Goal: Transaction & Acquisition: Purchase product/service

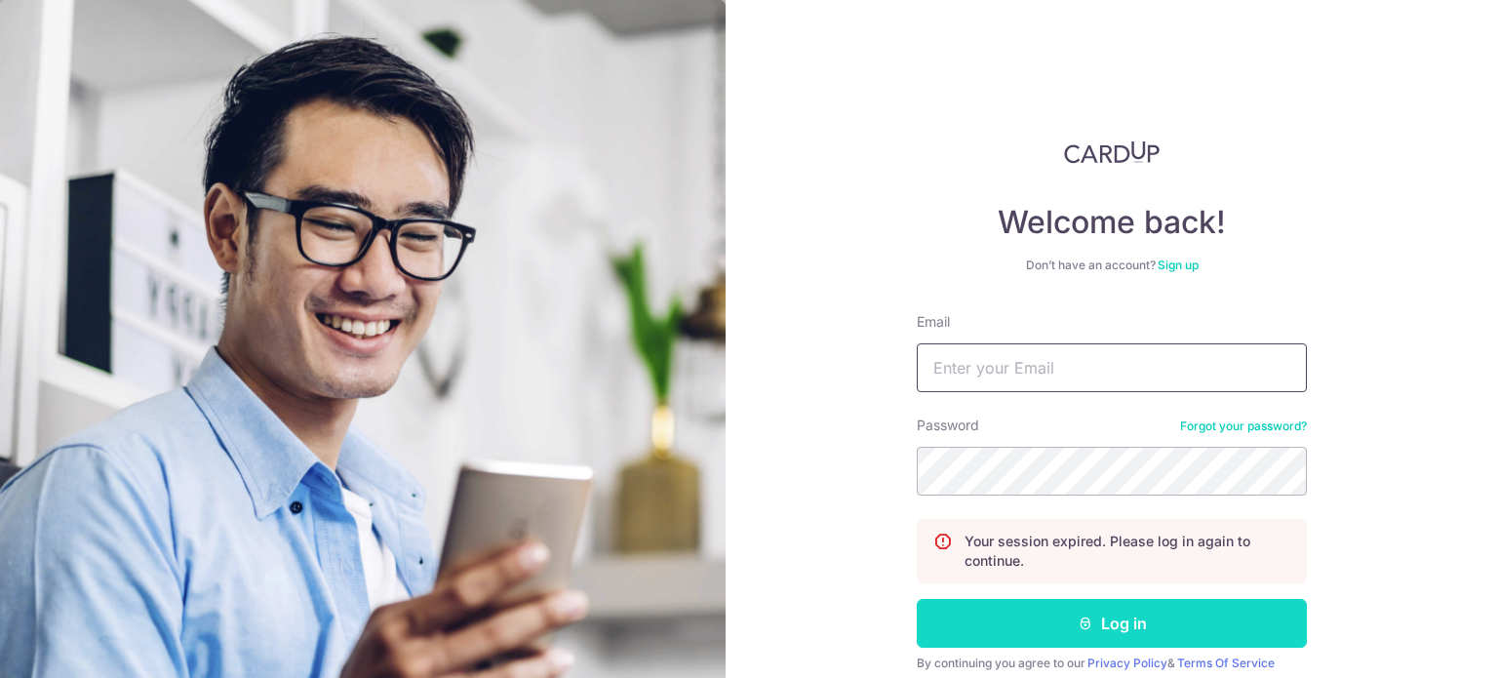
type input "n35513@gmail.com"
click at [1135, 630] on button "Log in" at bounding box center [1112, 623] width 390 height 49
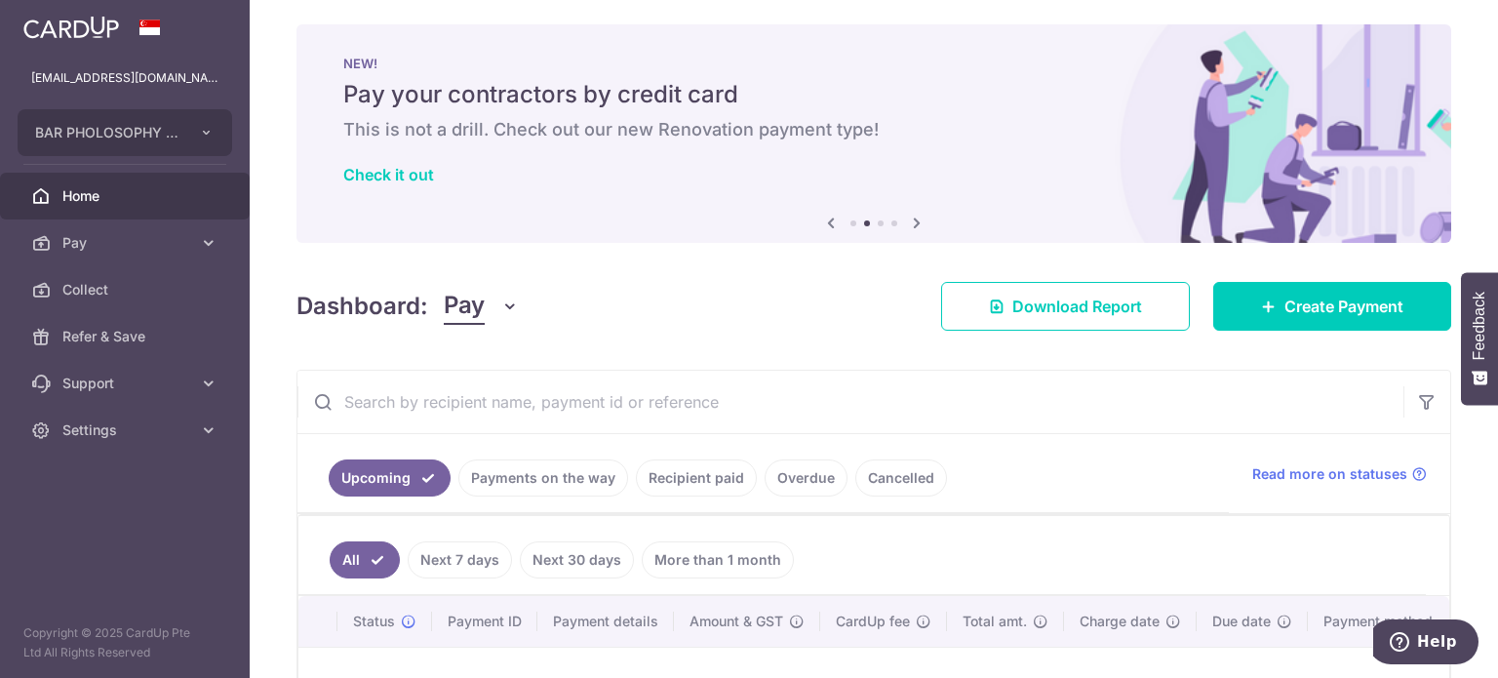
scroll to position [6, 0]
click at [90, 238] on span "Pay" at bounding box center [126, 243] width 129 height 20
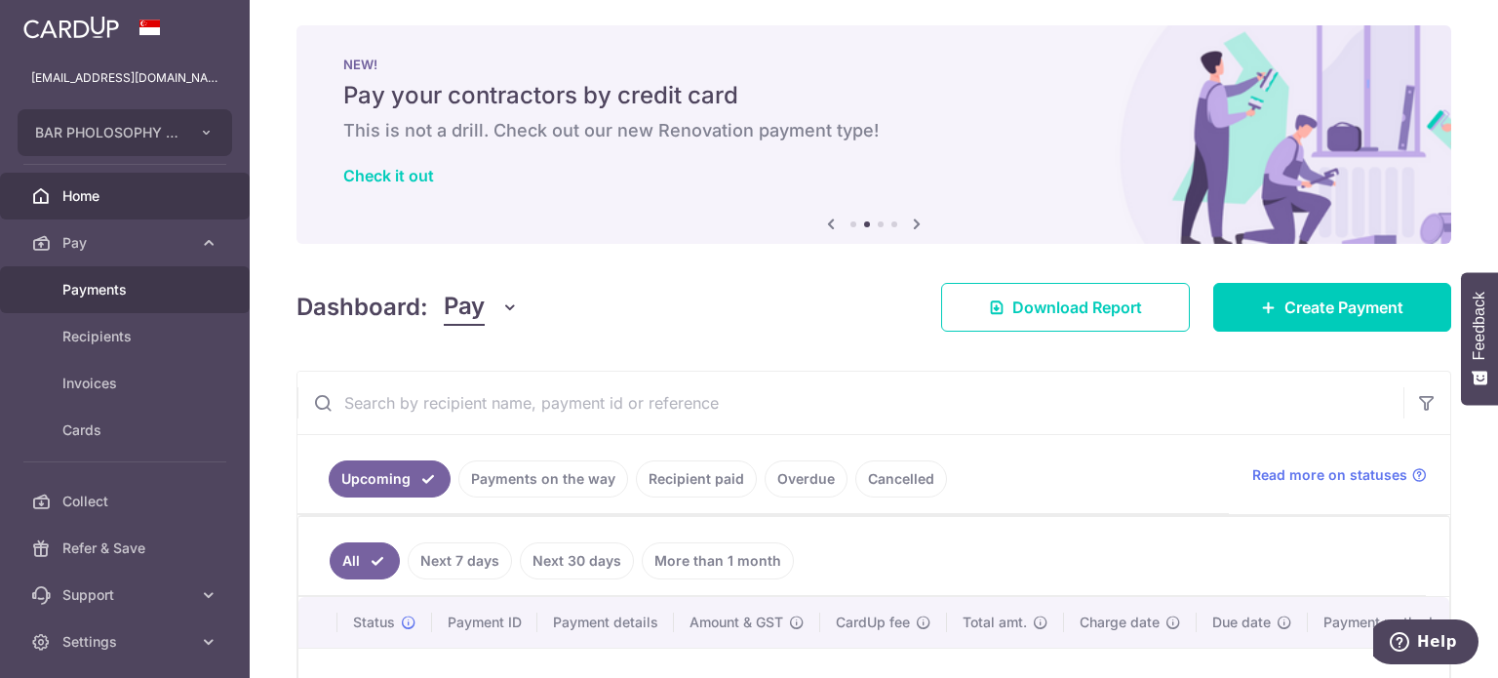
click at [105, 280] on span "Payments" at bounding box center [126, 290] width 129 height 20
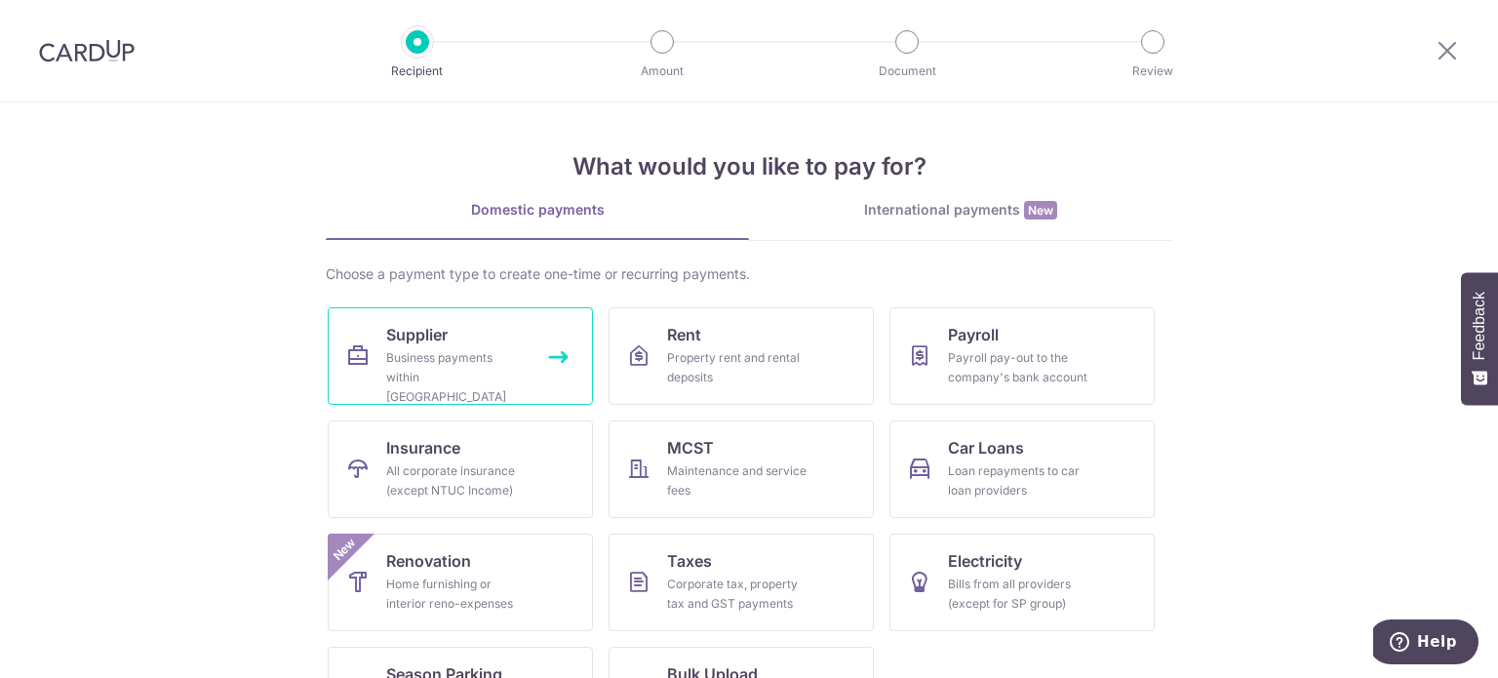
click at [520, 364] on div "Business payments within Singapore" at bounding box center [456, 377] width 140 height 59
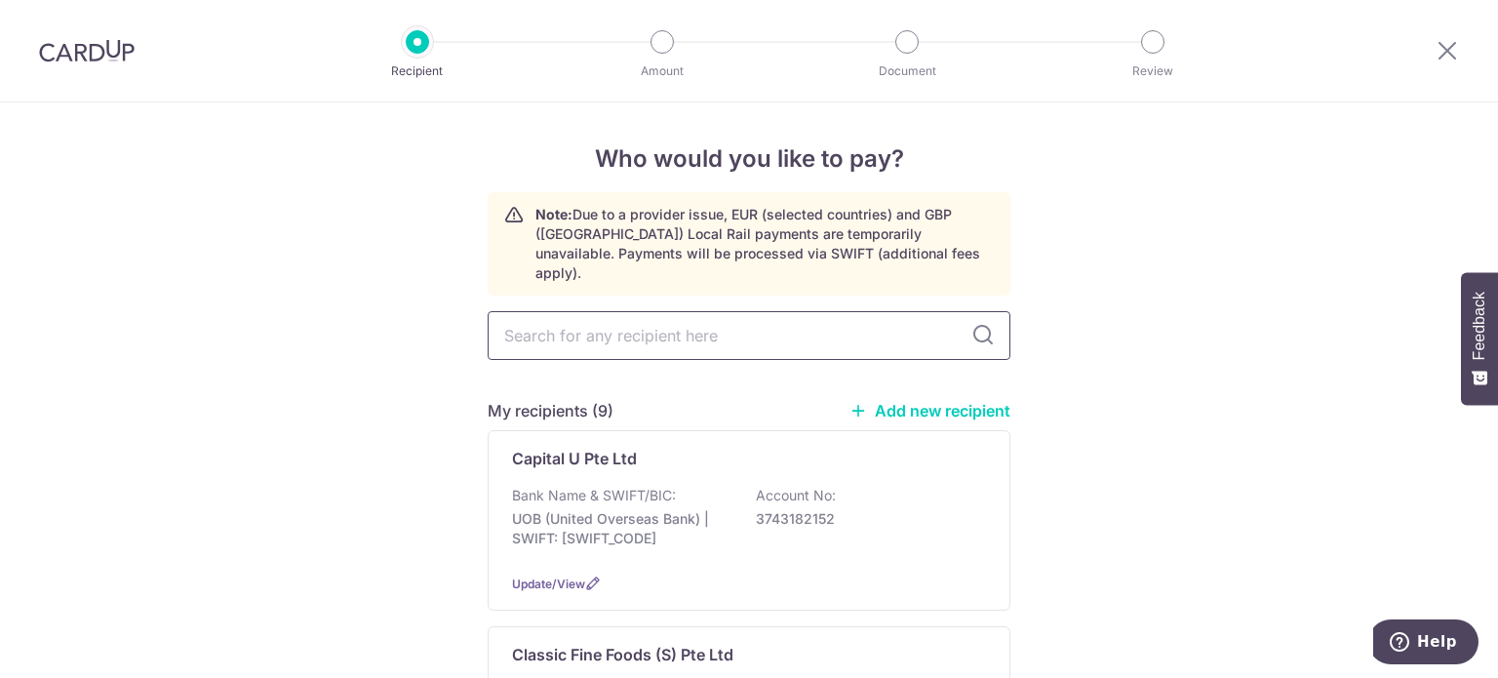
click at [577, 311] on input "text" at bounding box center [749, 335] width 523 height 49
type input "plat"
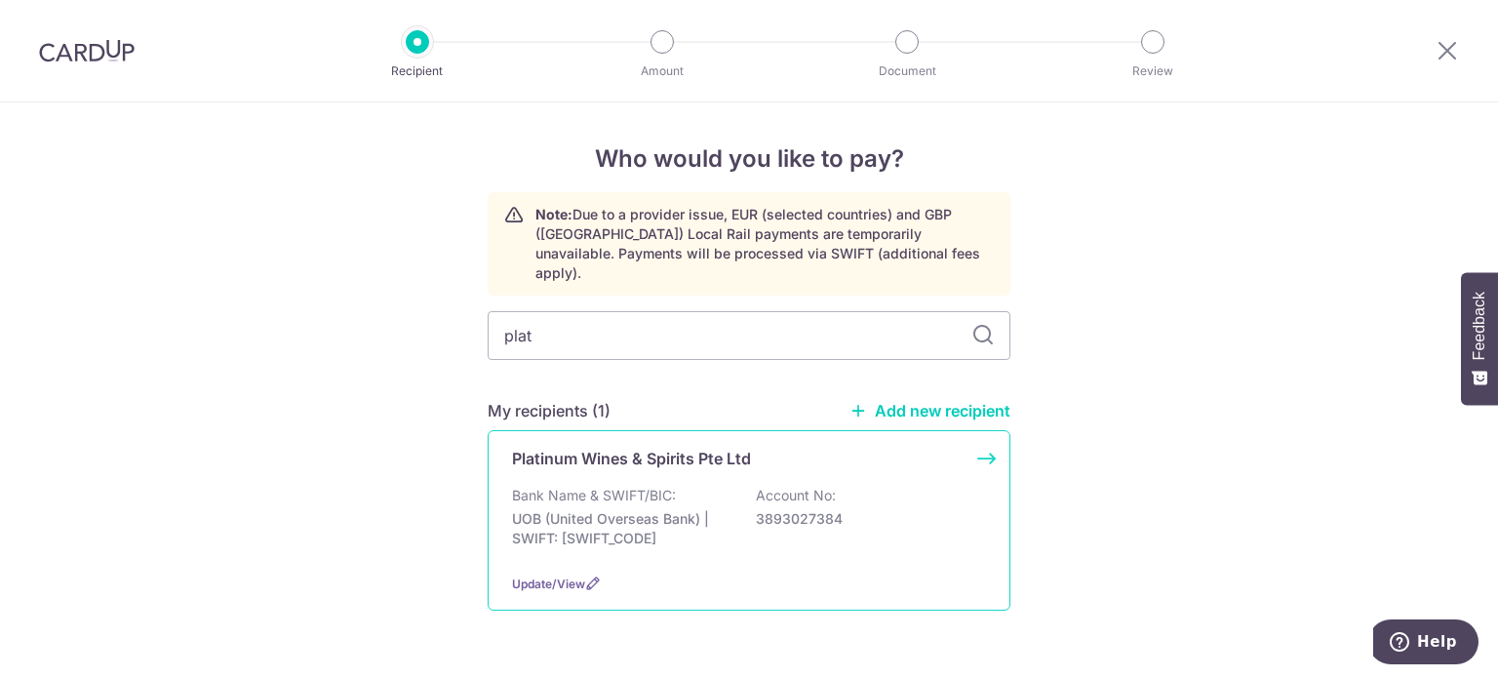
click at [603, 486] on p "Bank Name & SWIFT/BIC:" at bounding box center [594, 496] width 164 height 20
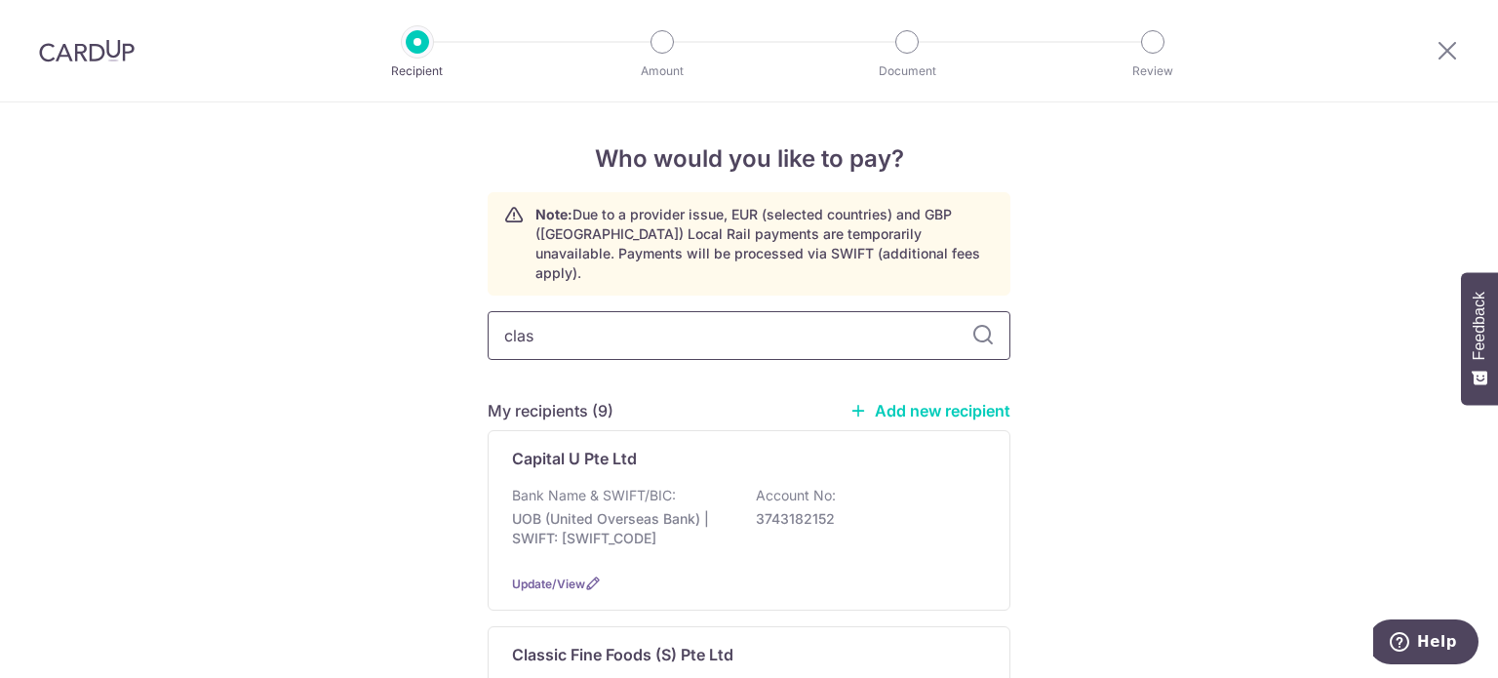
type input "class"
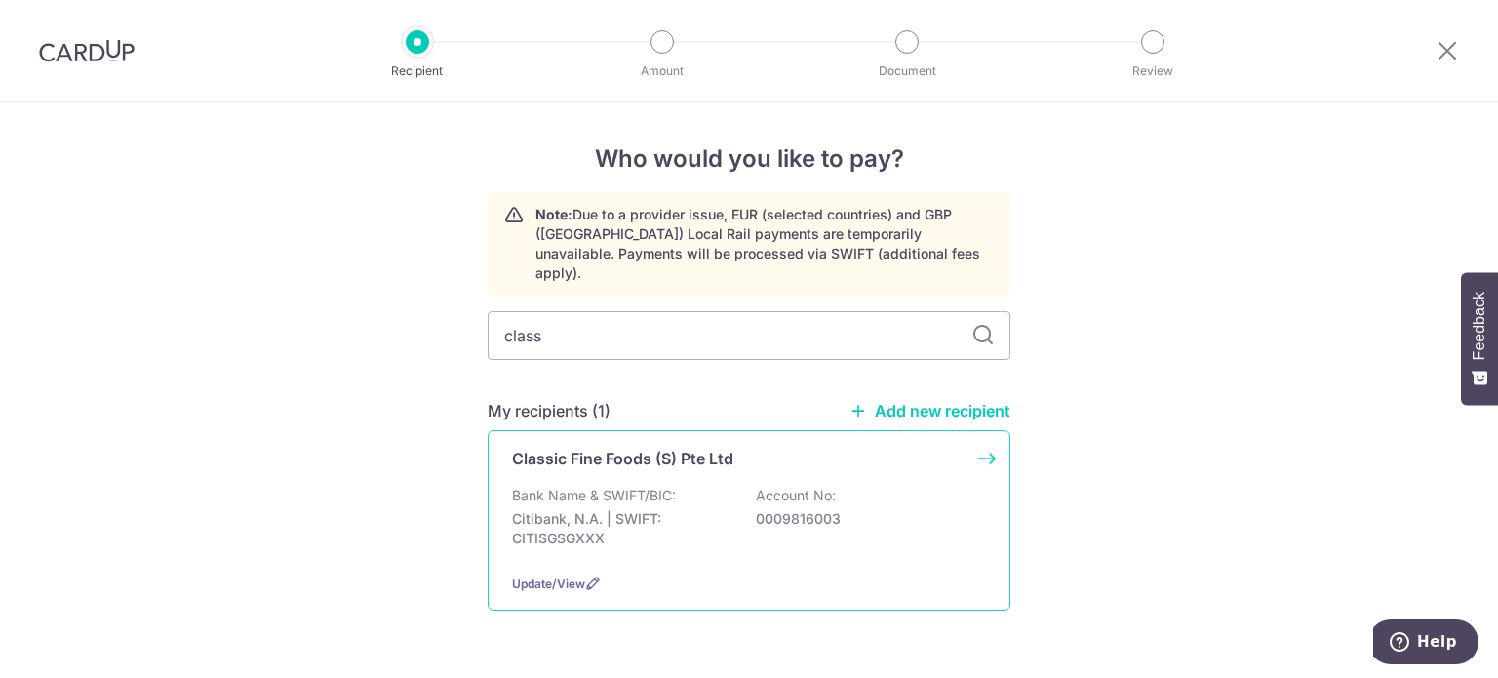
click at [646, 486] on div "Bank Name & SWIFT/BIC: Citibank, N.A. | SWIFT: CITISGSGXXX Account No: 00098160…" at bounding box center [749, 522] width 474 height 72
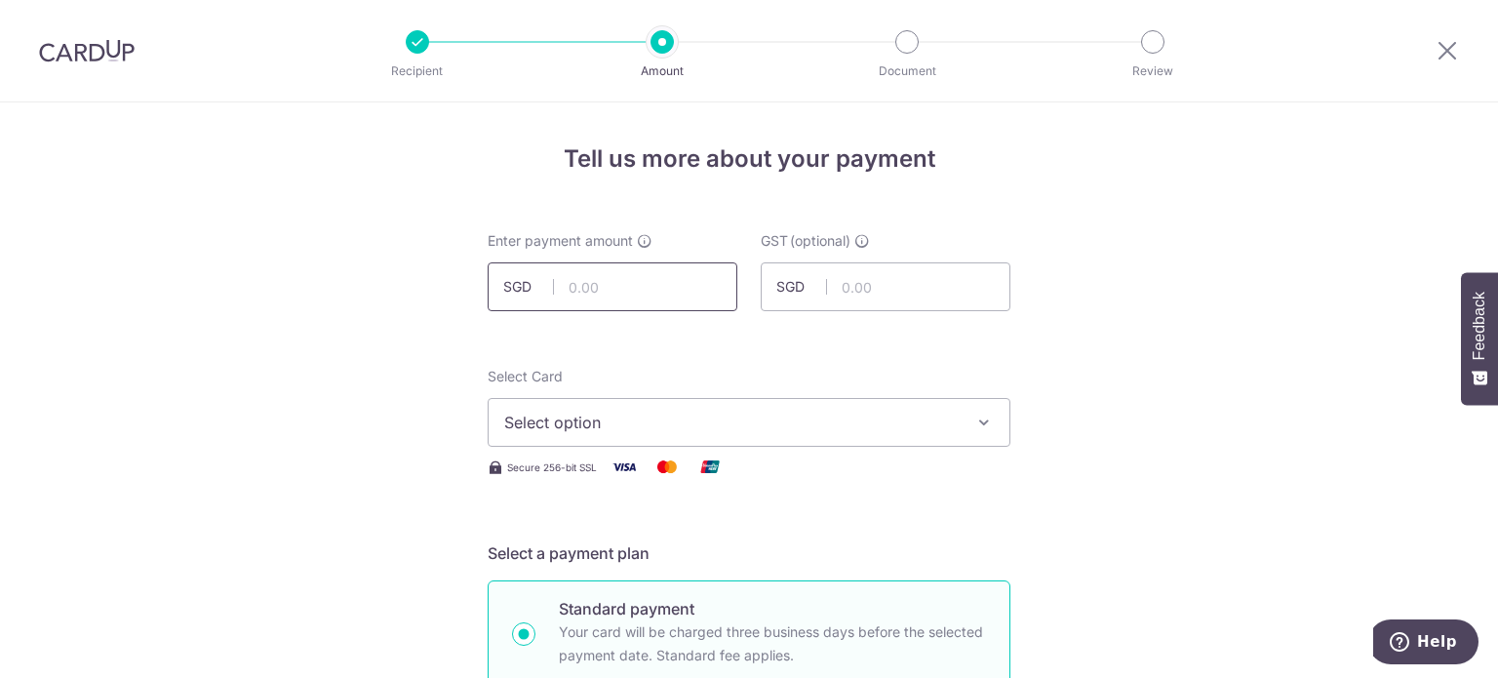
click at [616, 295] on input "text" at bounding box center [613, 286] width 250 height 49
click at [943, 425] on span "Select option" at bounding box center [731, 422] width 454 height 23
type input "2,555.40"
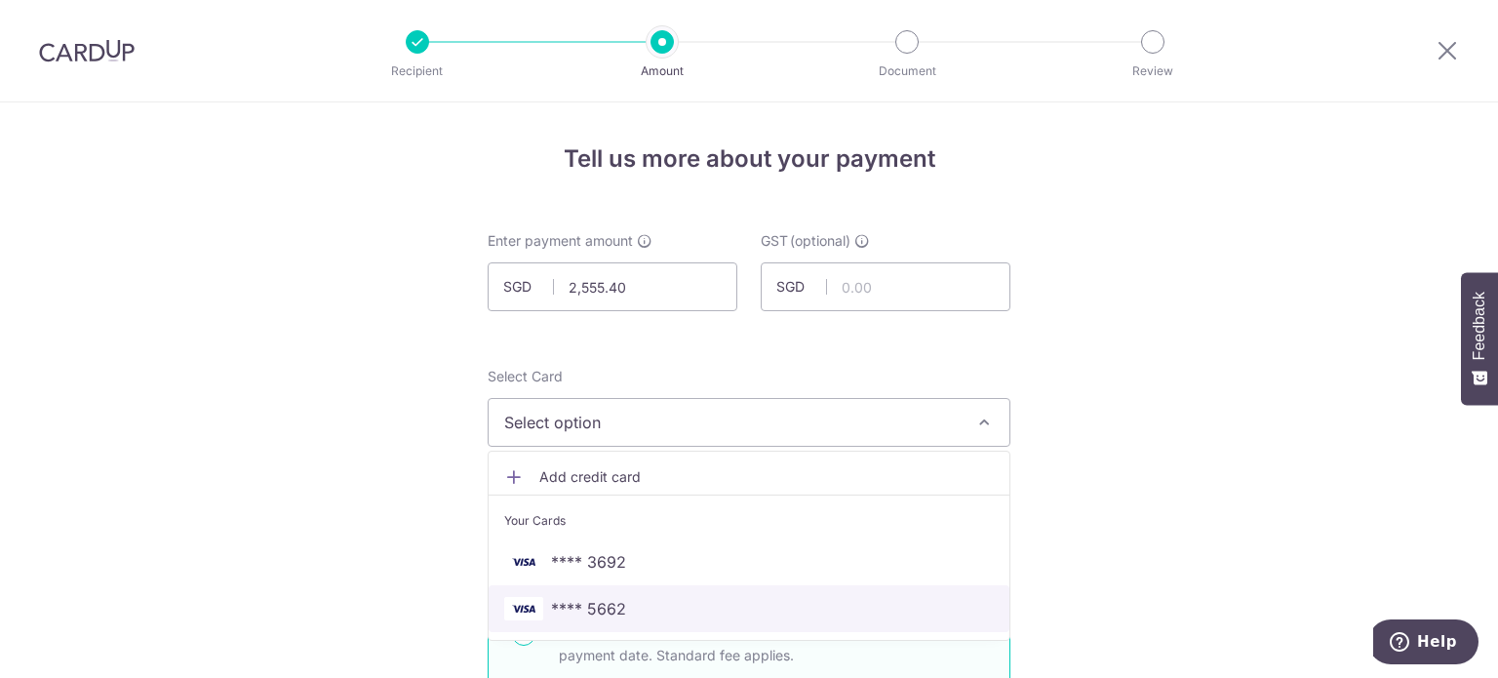
click at [827, 600] on span "**** 5662" at bounding box center [749, 608] width 490 height 23
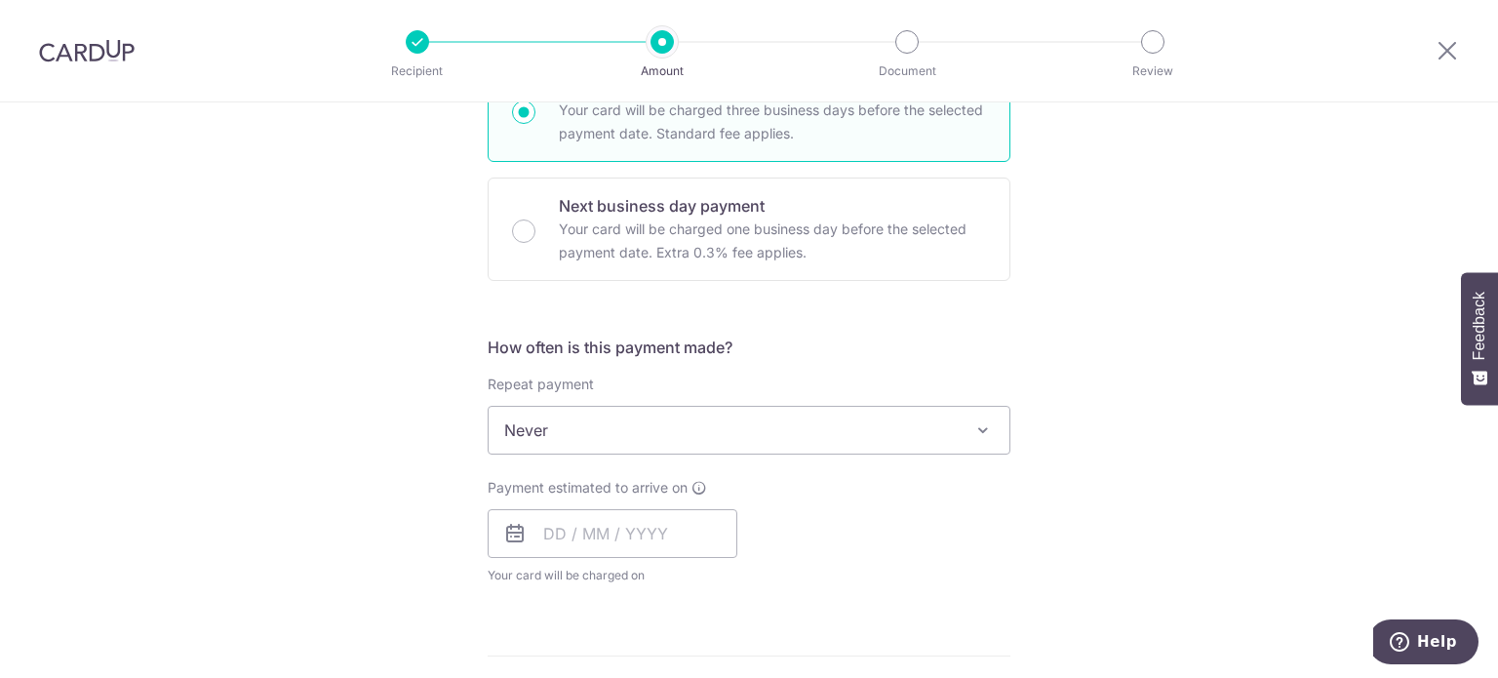
scroll to position [551, 0]
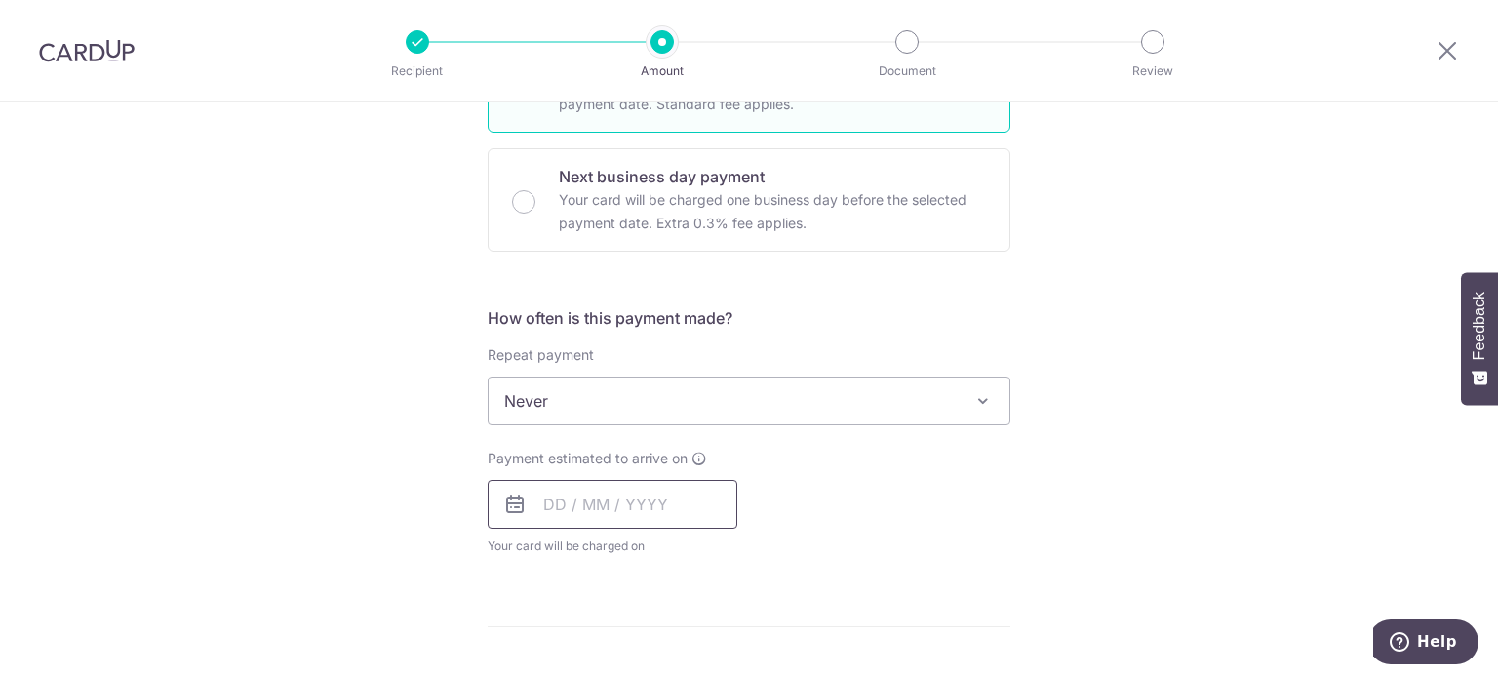
click at [694, 504] on input "text" at bounding box center [613, 504] width 250 height 49
click at [714, 638] on link "5" at bounding box center [722, 642] width 31 height 31
type input "05/09/2025"
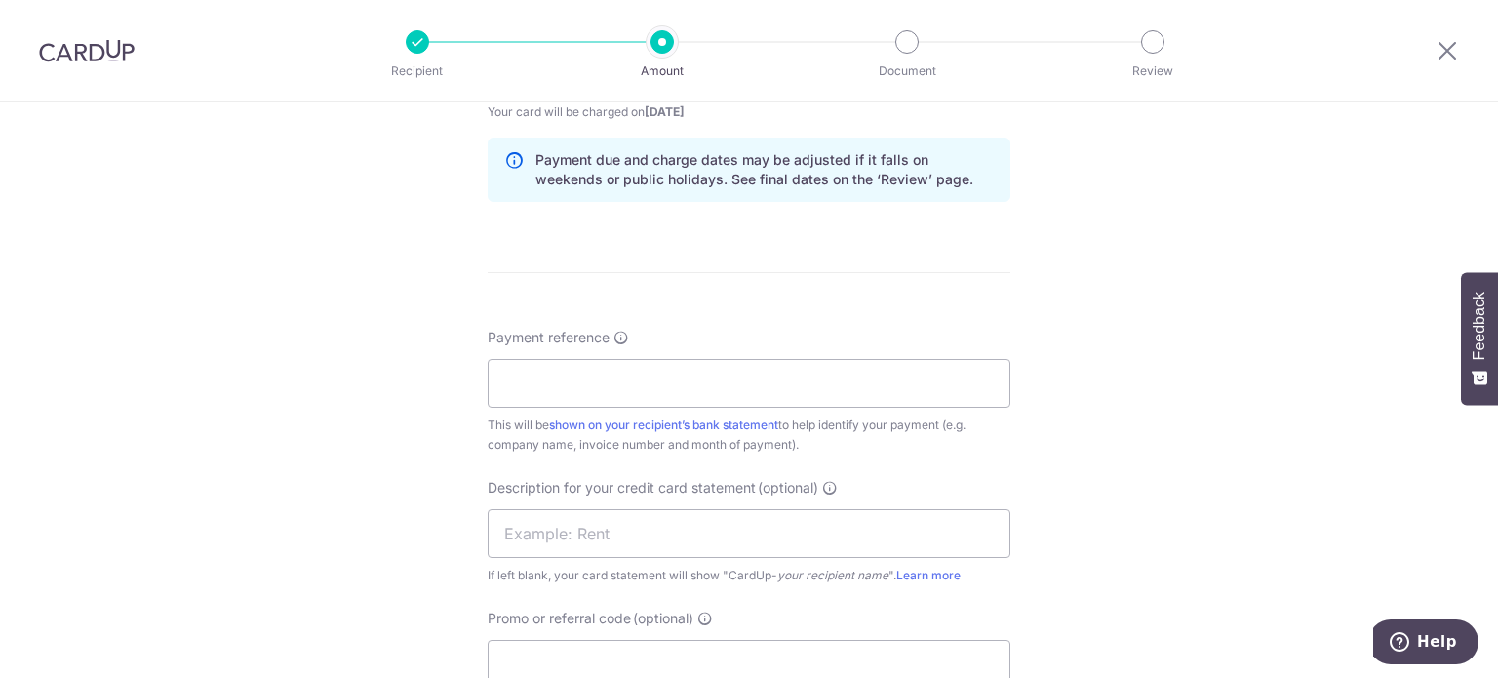
scroll to position [995, 0]
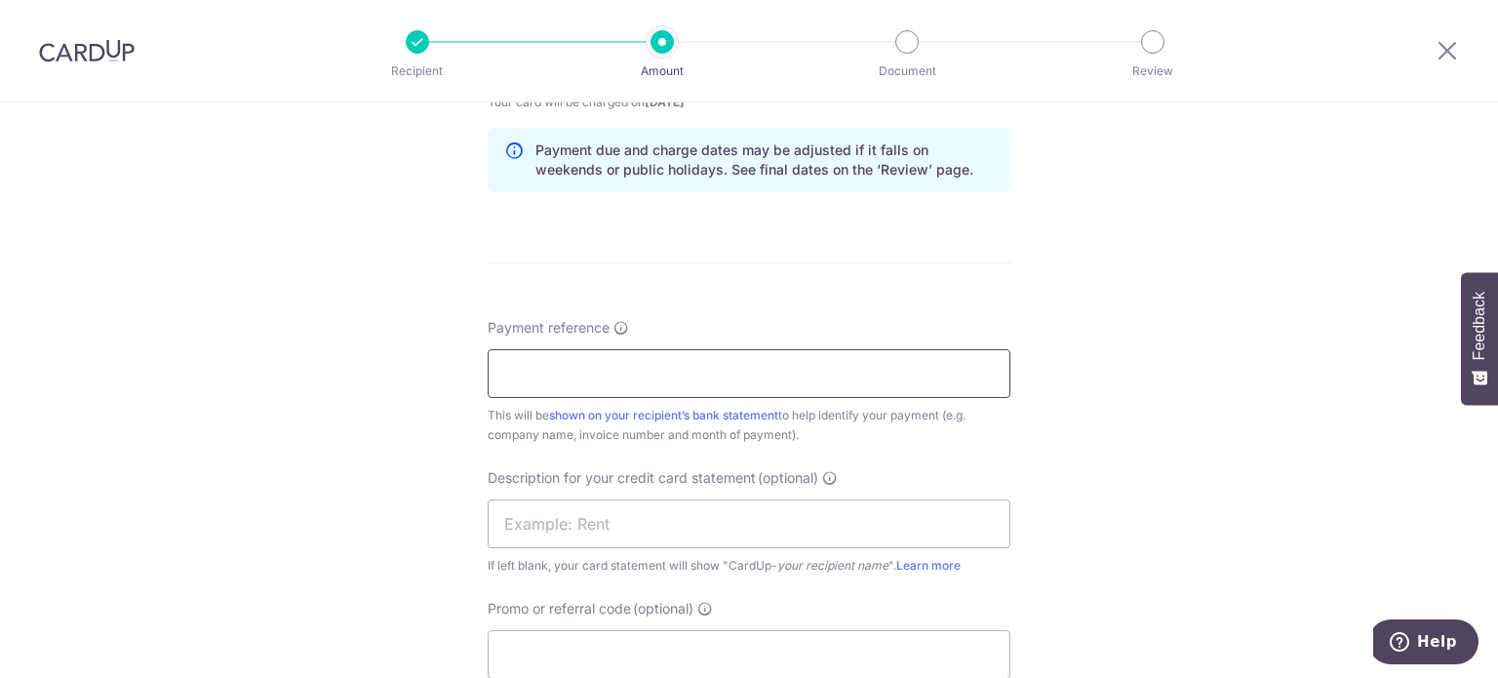
click at [921, 382] on input "Payment reference" at bounding box center [749, 373] width 523 height 49
type input "CTSANGER"
click at [736, 530] on input "text" at bounding box center [749, 523] width 523 height 49
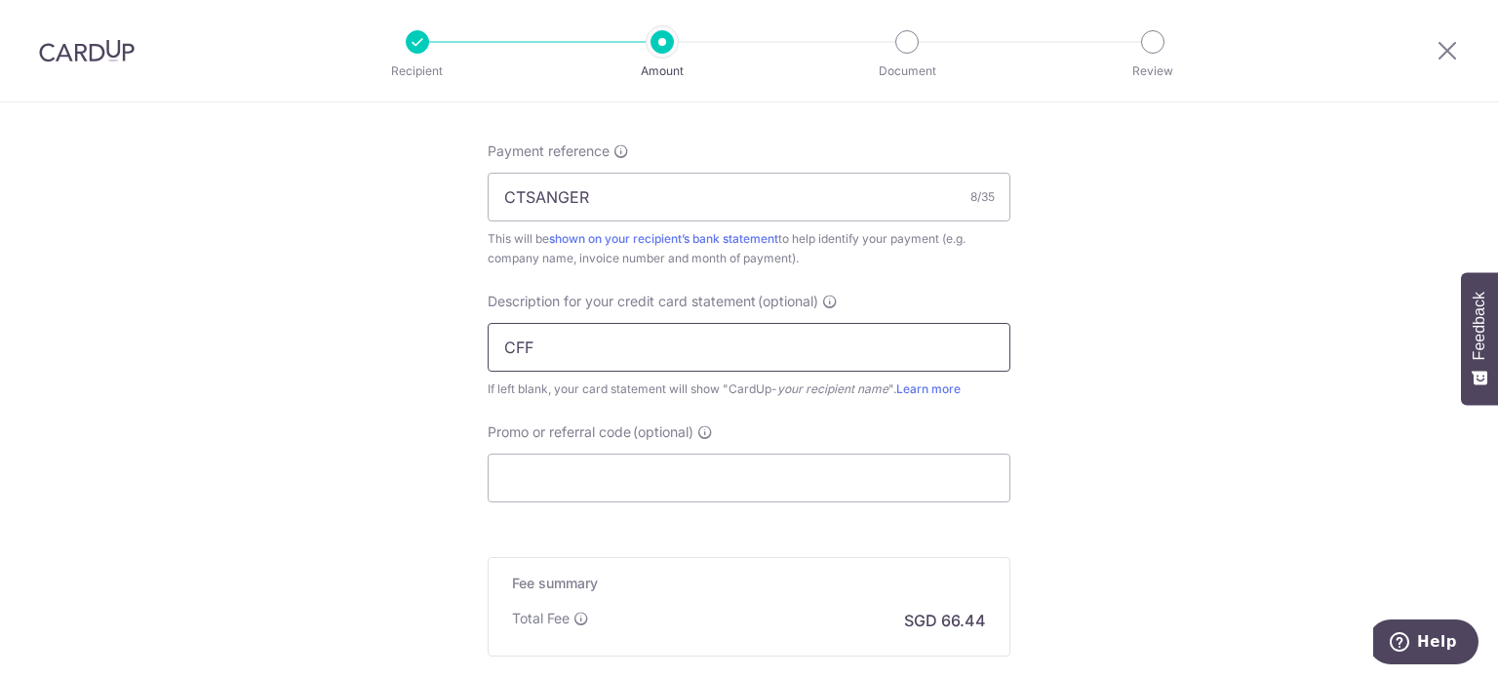
scroll to position [1213, 0]
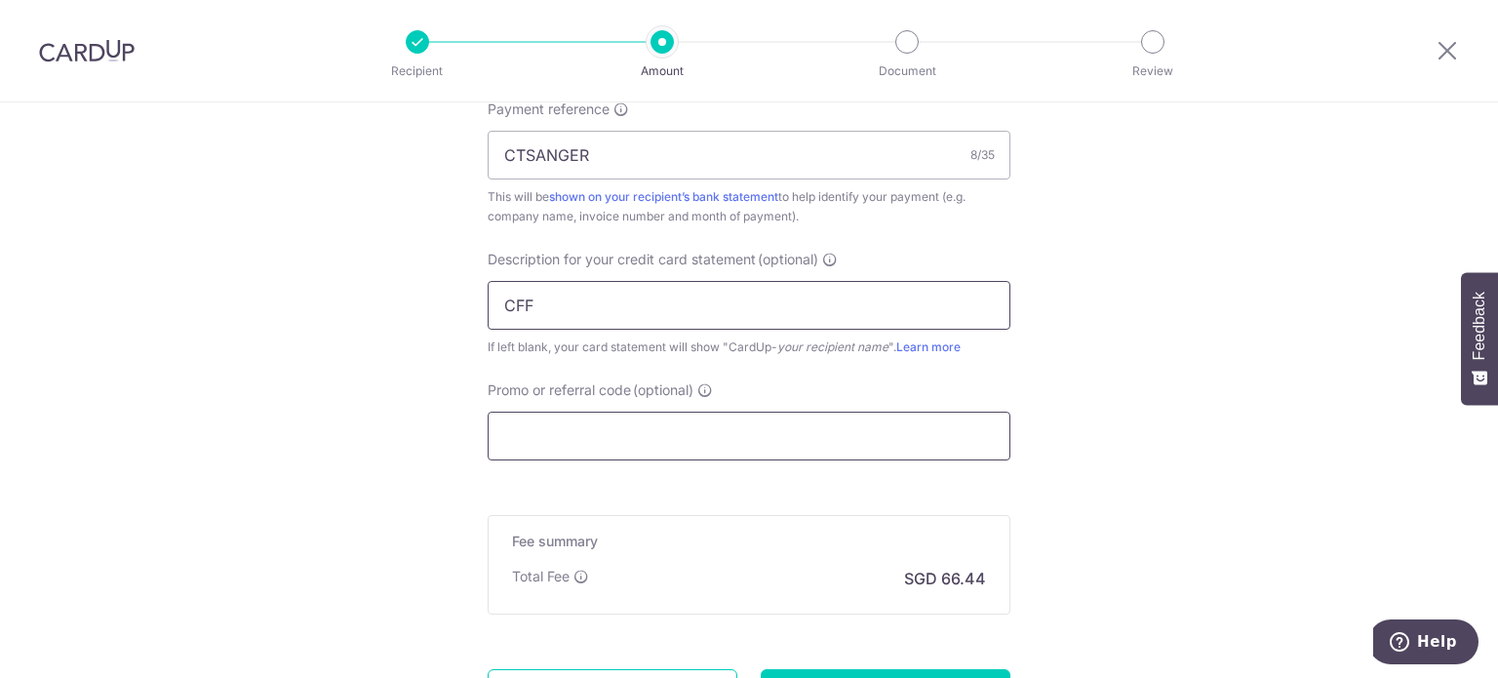
type input "CFF"
click at [920, 442] on input "Promo or referral code (optional)" at bounding box center [749, 436] width 523 height 49
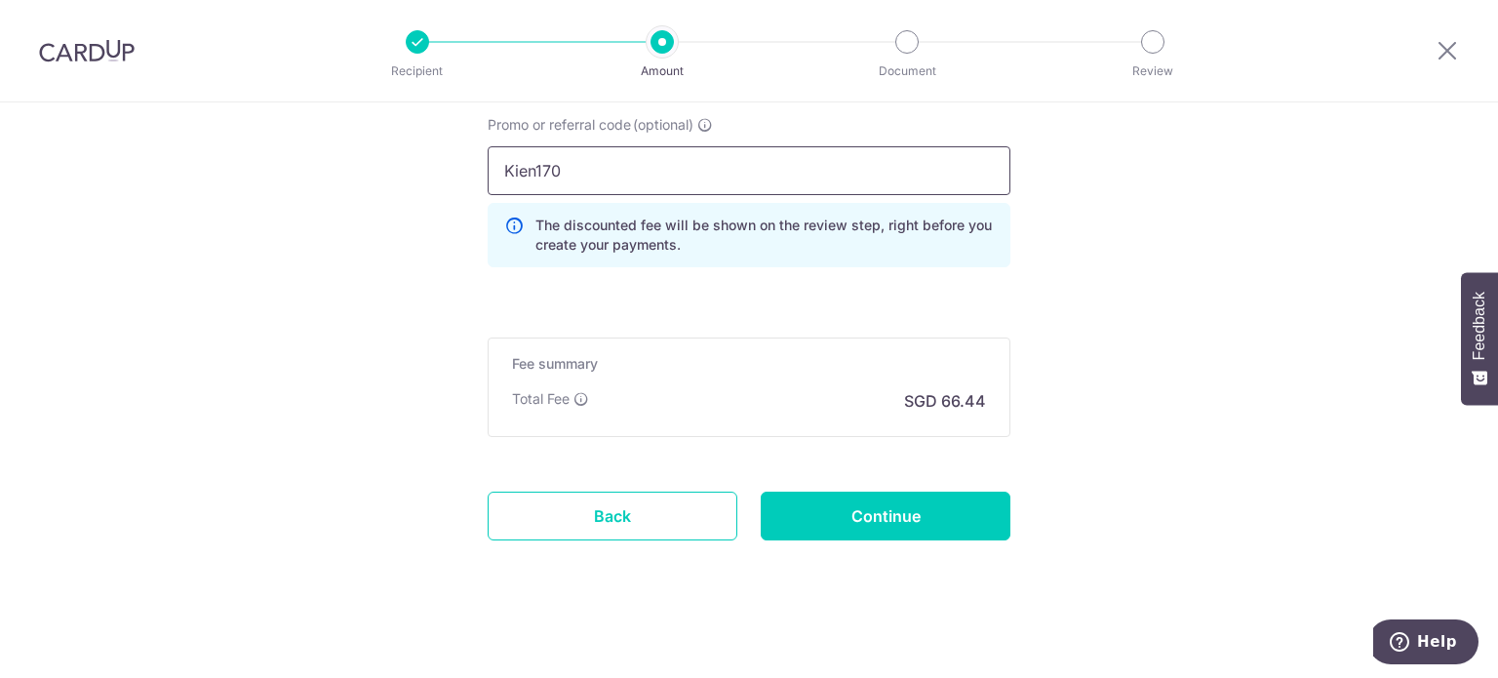
scroll to position [1483, 0]
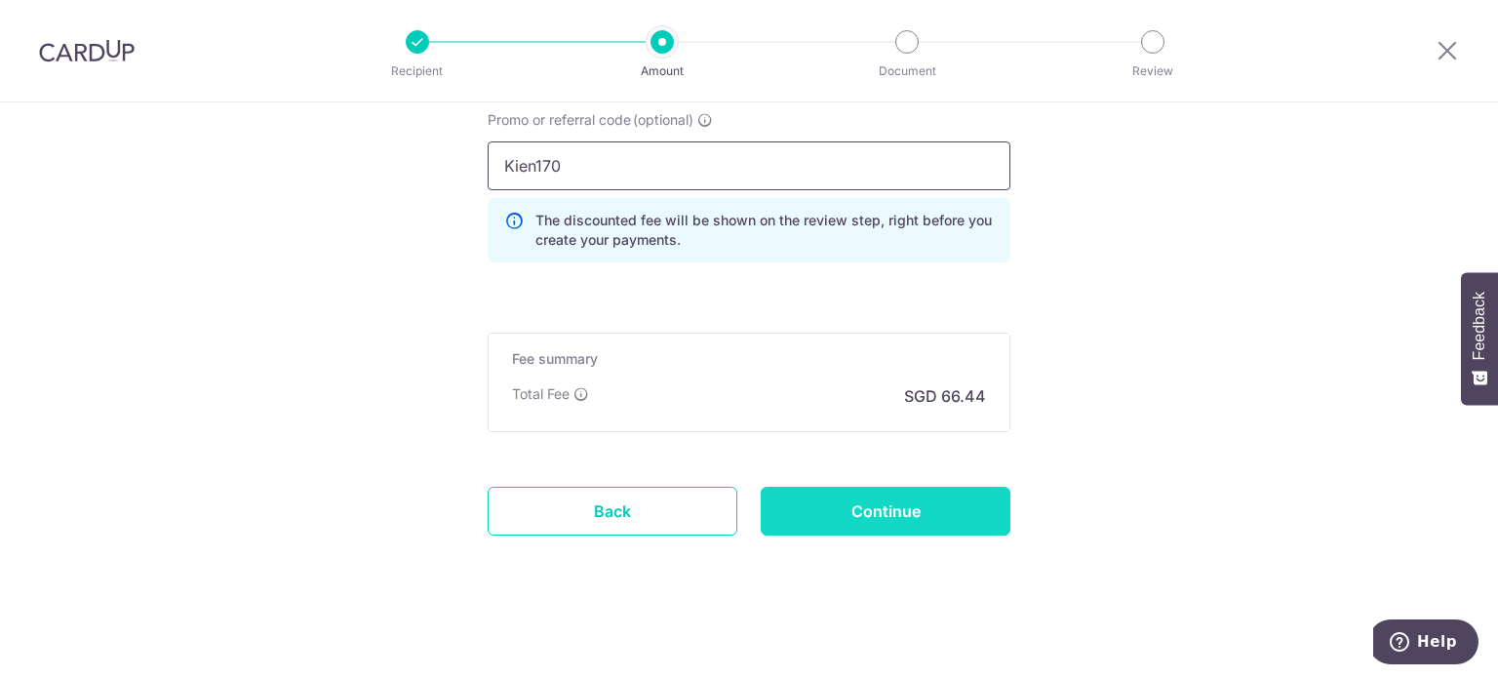
type input "Kien170"
click at [951, 508] on input "Continue" at bounding box center [886, 511] width 250 height 49
type input "Create Schedule"
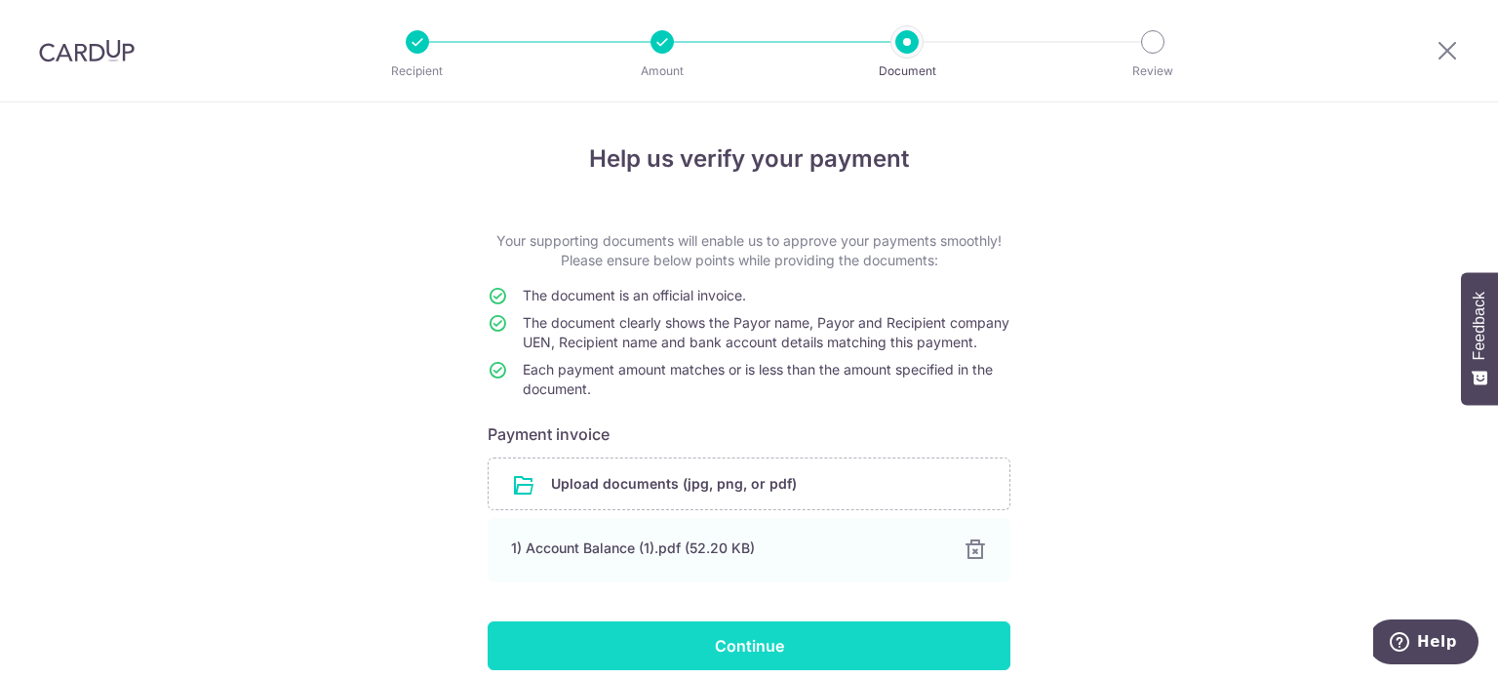
click at [729, 654] on input "Continue" at bounding box center [749, 645] width 523 height 49
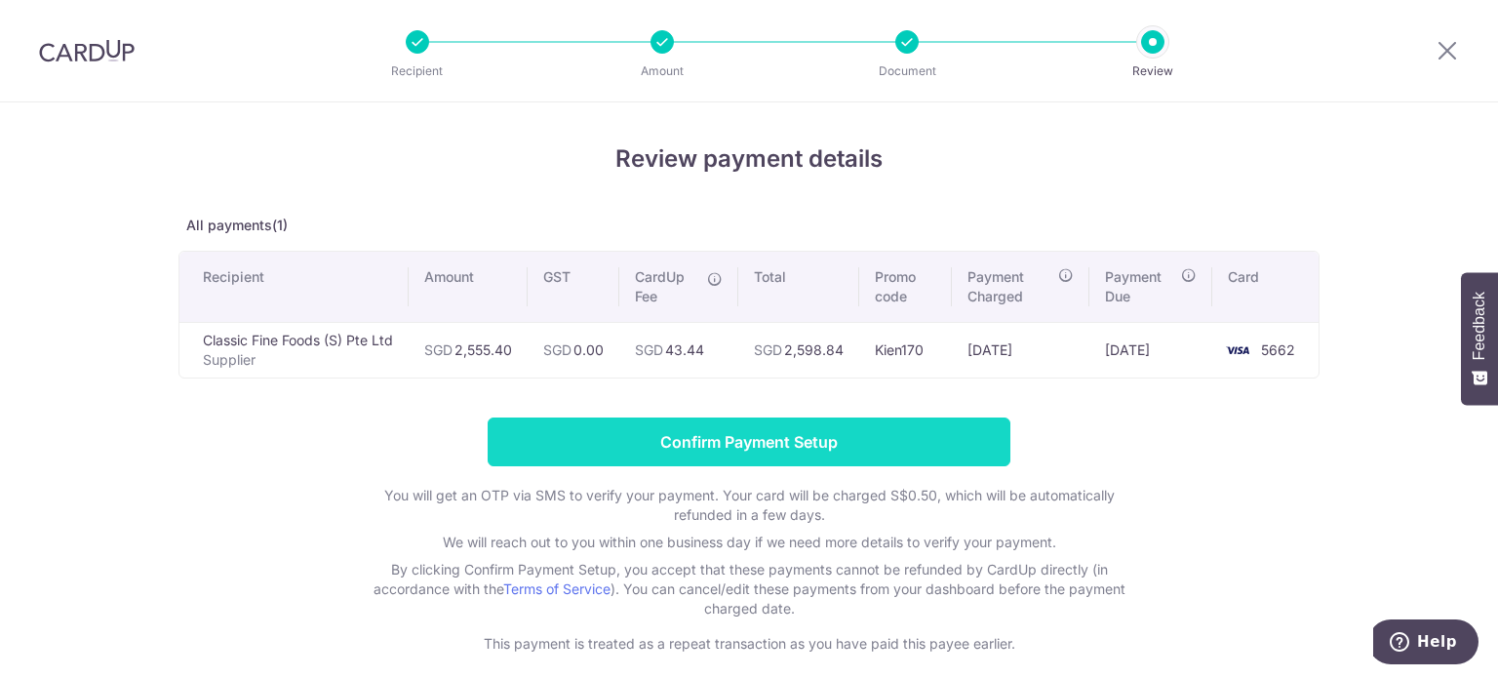
click at [873, 435] on input "Confirm Payment Setup" at bounding box center [749, 441] width 523 height 49
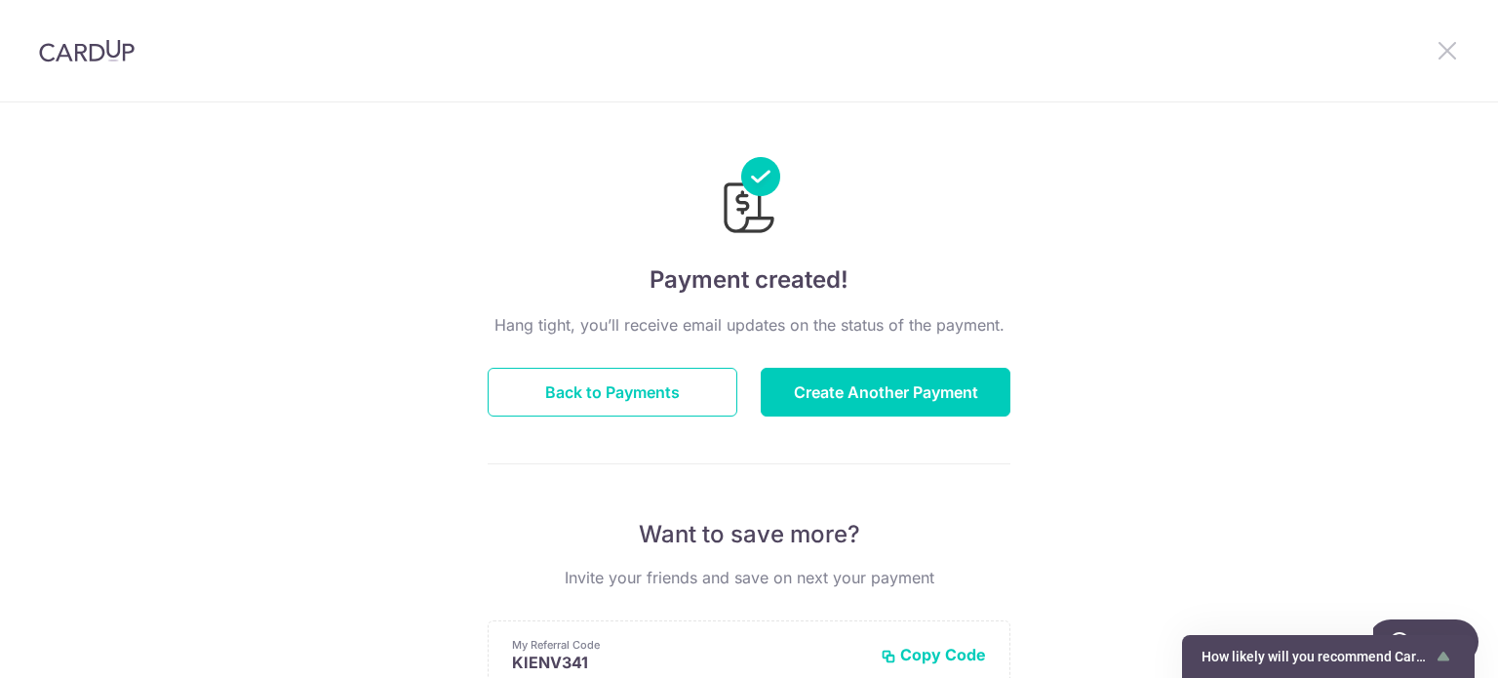
click at [1457, 55] on icon at bounding box center [1447, 50] width 23 height 24
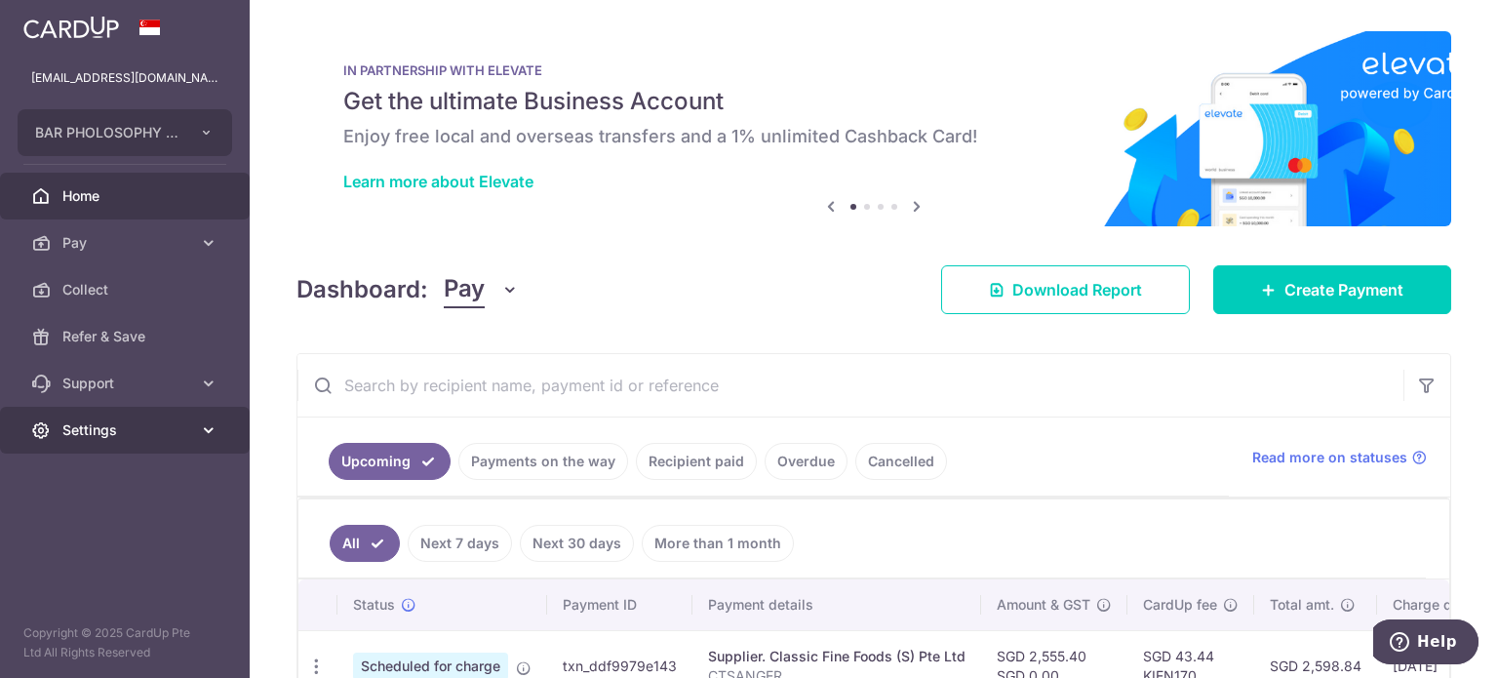
click at [152, 439] on span "Settings" at bounding box center [126, 430] width 129 height 20
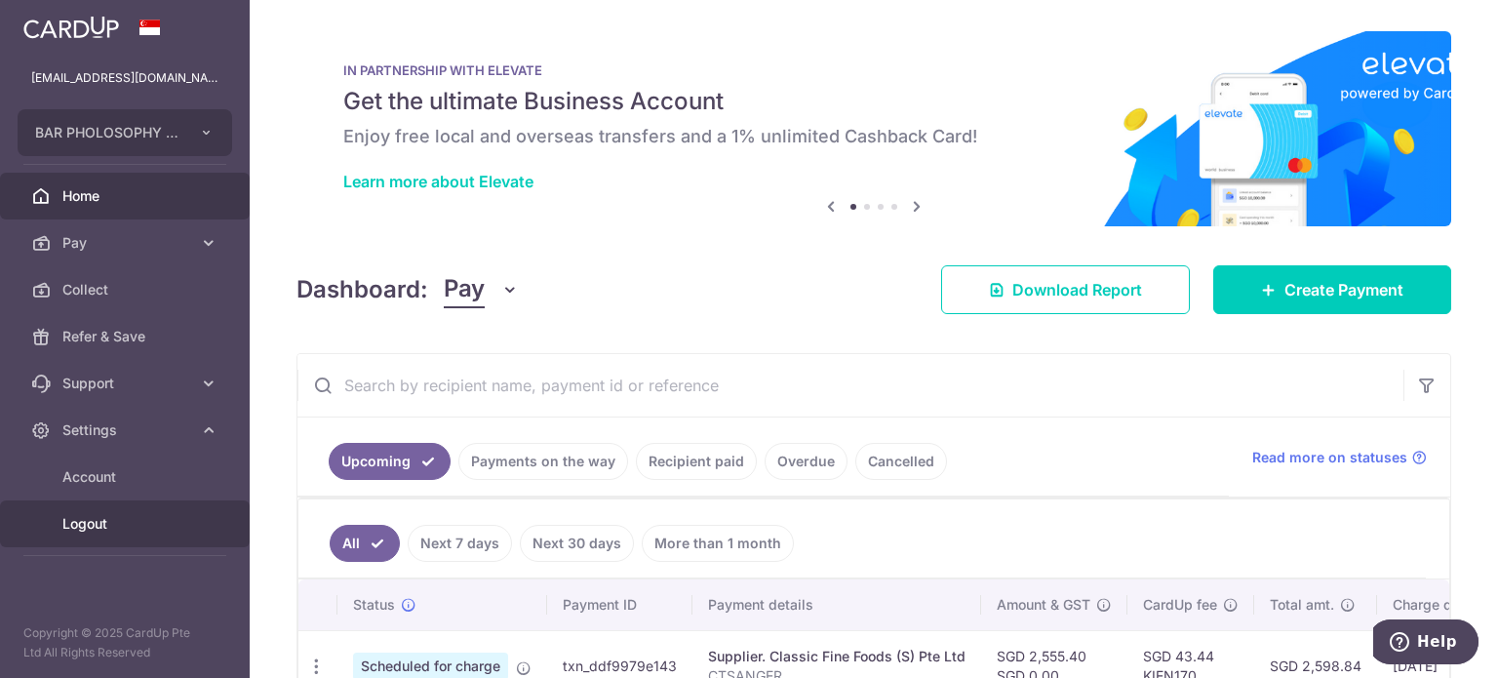
click at [98, 537] on link "Logout" at bounding box center [125, 523] width 250 height 47
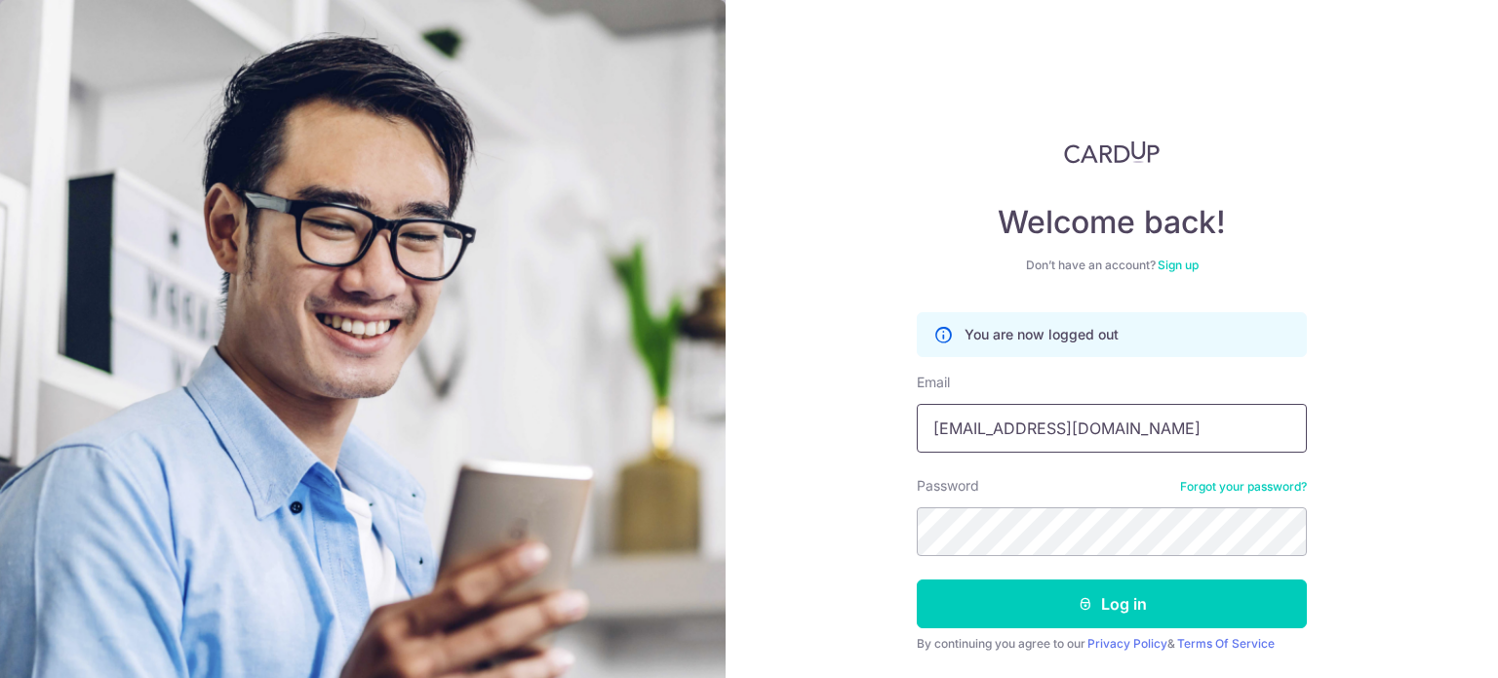
click at [1085, 436] on input "n35513@gmail.com" at bounding box center [1112, 428] width 390 height 49
type input "MATTHEWX05@GMAIL.COM"
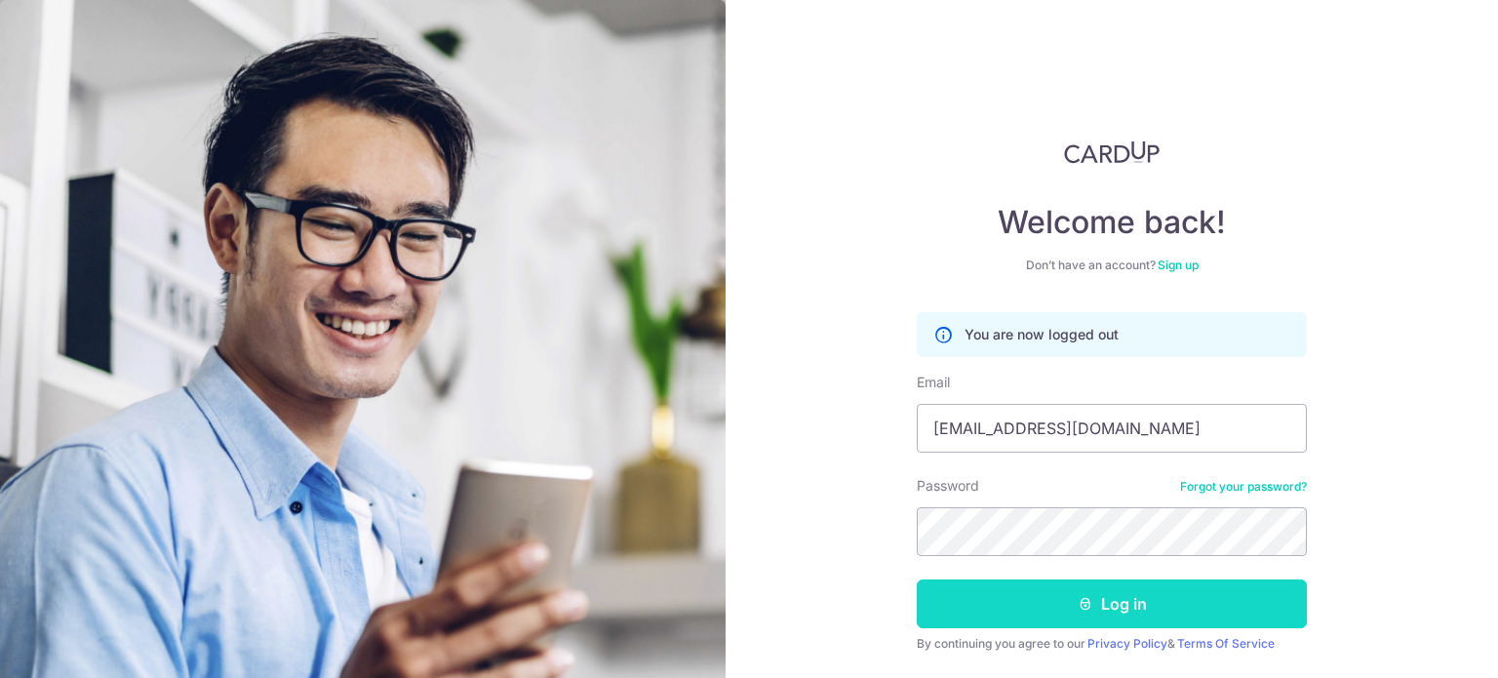
click at [1143, 618] on button "Log in" at bounding box center [1112, 603] width 390 height 49
